Goal: Information Seeking & Learning: Learn about a topic

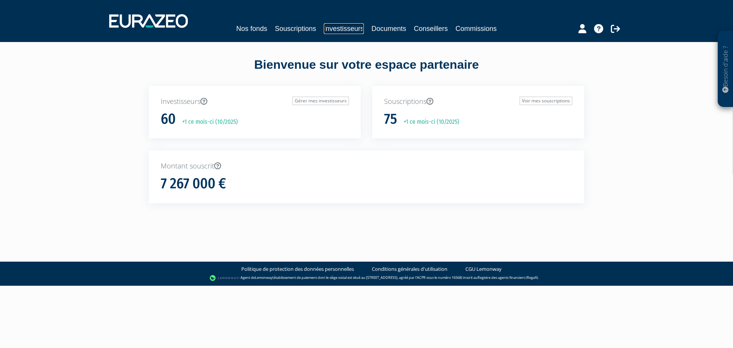
click at [340, 30] on link "Investisseurs" at bounding box center [344, 28] width 40 height 11
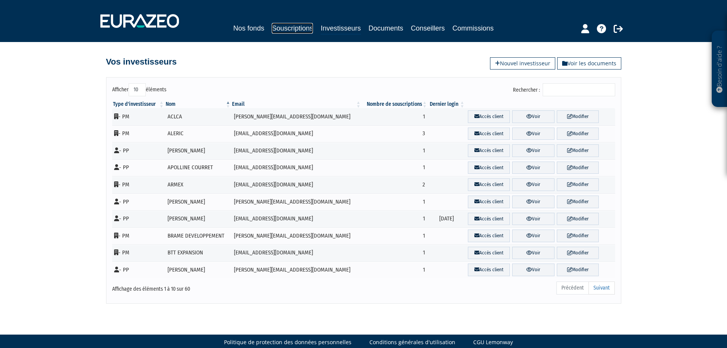
click at [279, 27] on link "Souscriptions" at bounding box center [292, 28] width 41 height 11
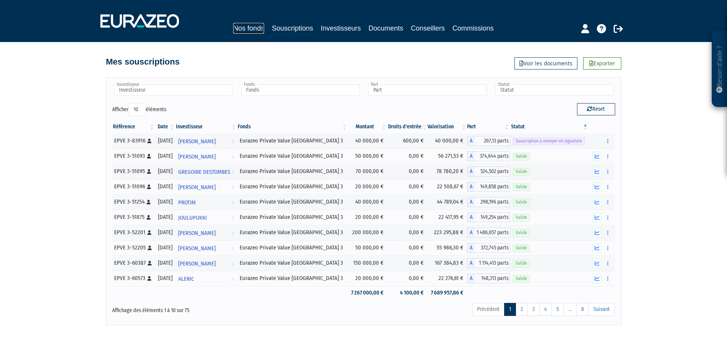
click at [258, 29] on link "Nos fonds" at bounding box center [248, 28] width 31 height 11
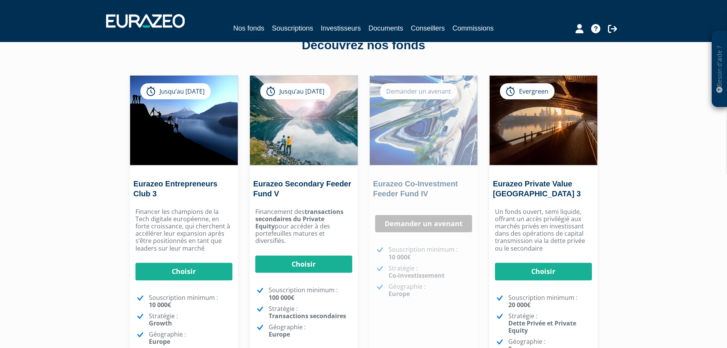
scroll to position [38, 0]
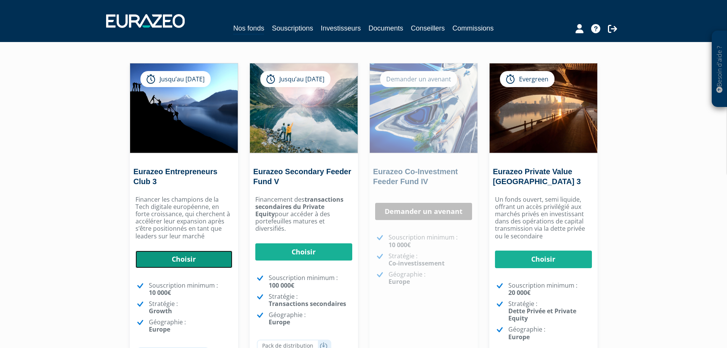
click at [182, 256] on link "Choisir" at bounding box center [183, 259] width 97 height 18
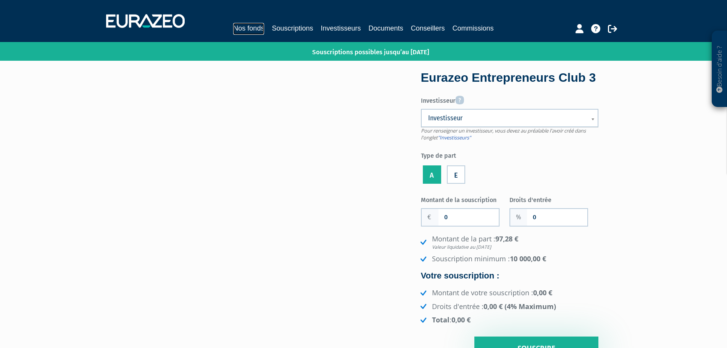
click at [259, 28] on link "Nos fonds" at bounding box center [248, 29] width 31 height 12
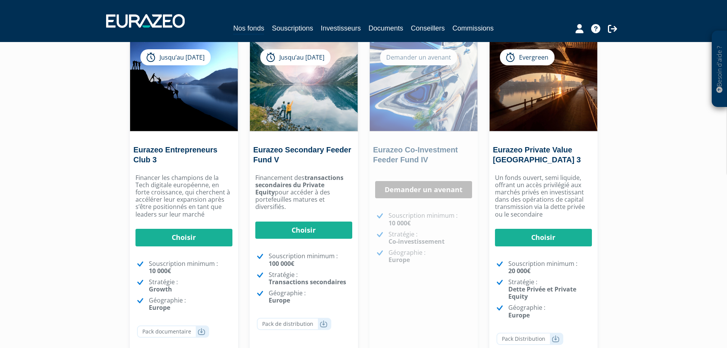
scroll to position [50, 0]
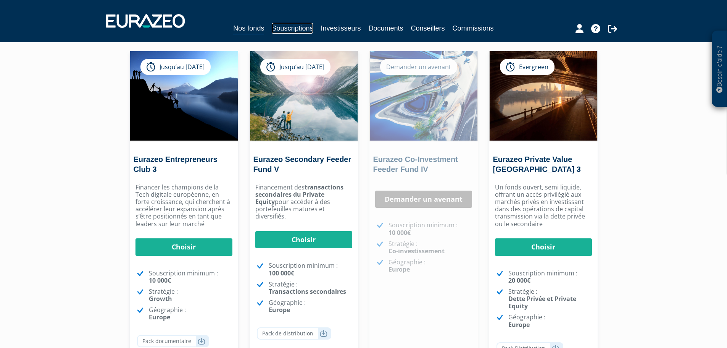
click at [292, 29] on link "Souscriptions" at bounding box center [292, 28] width 41 height 11
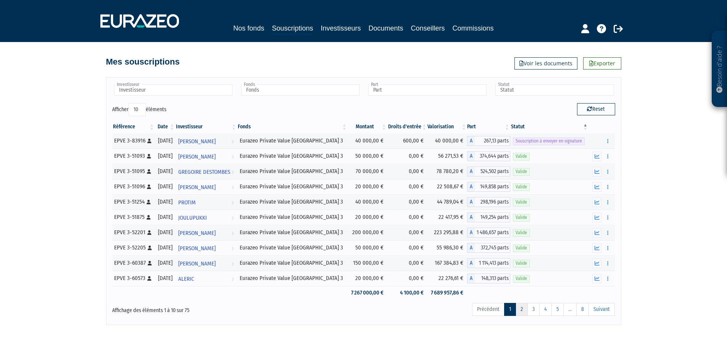
click at [527, 310] on link "2" at bounding box center [522, 309] width 12 height 13
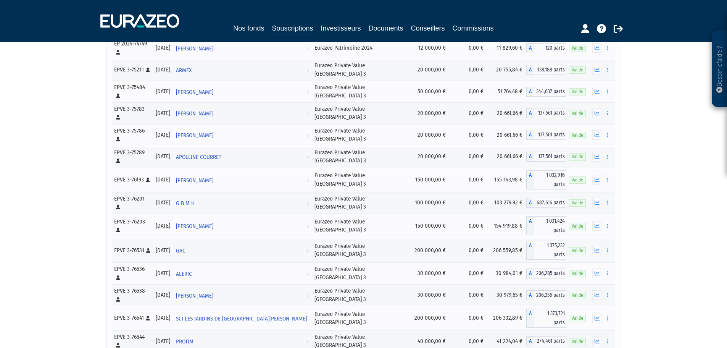
scroll to position [872, 0]
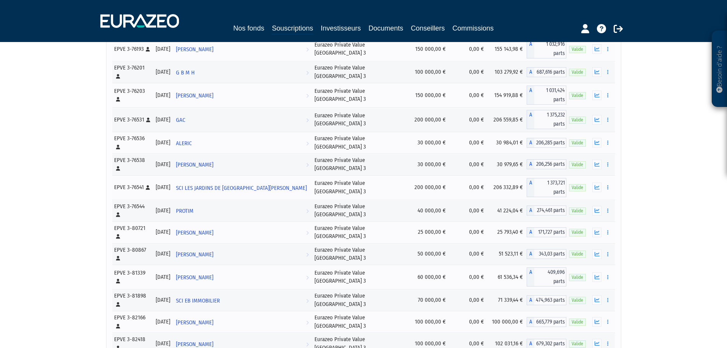
scroll to position [567, 0]
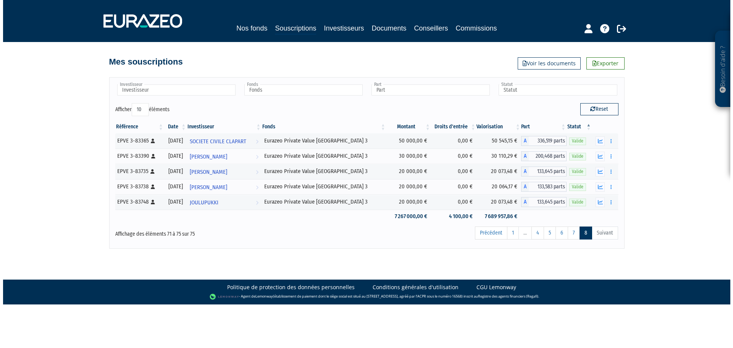
scroll to position [0, 0]
